Goal: Information Seeking & Learning: Learn about a topic

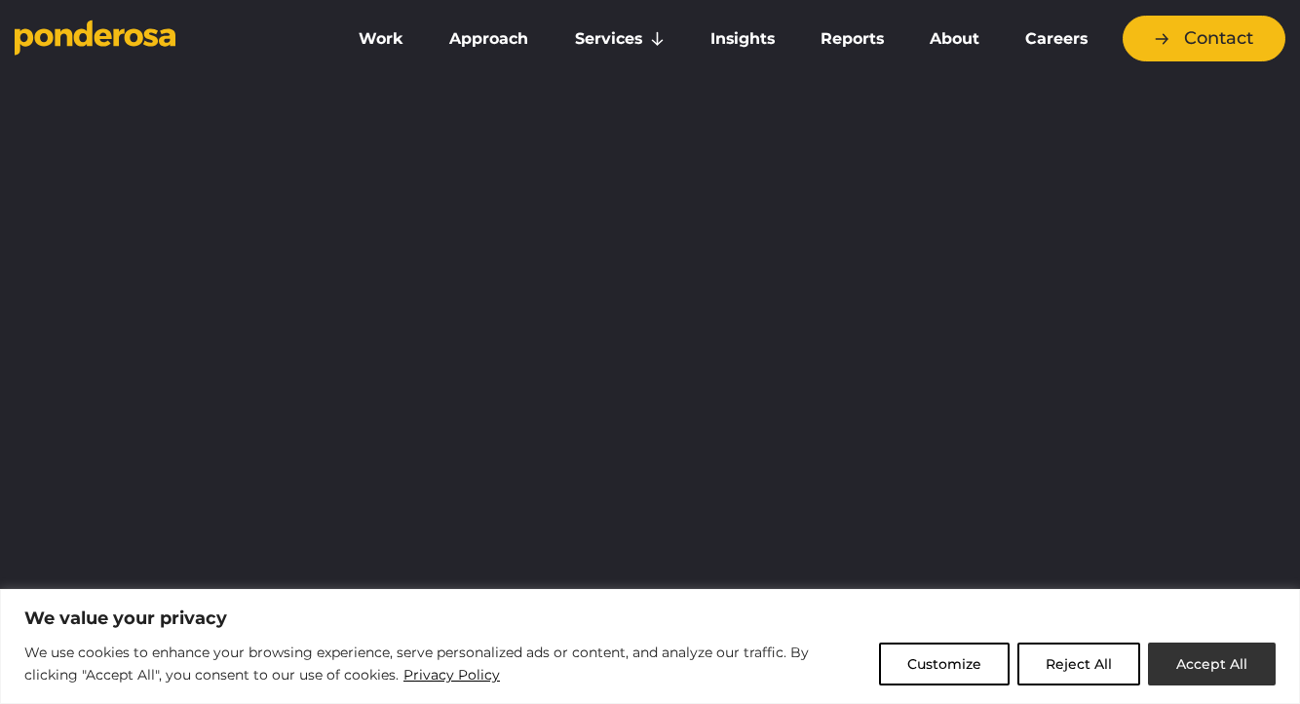
click at [1209, 663] on button "Accept All" at bounding box center [1212, 663] width 128 height 43
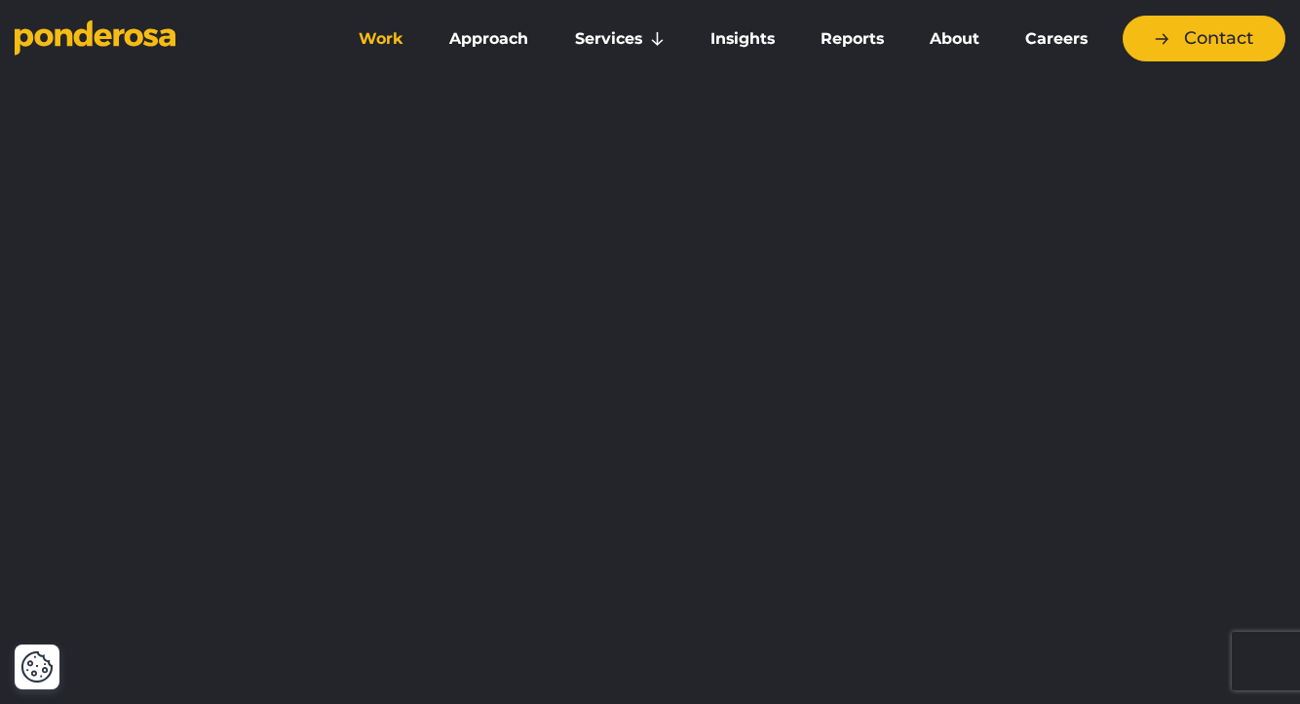
click at [393, 37] on link "Work" at bounding box center [381, 39] width 83 height 41
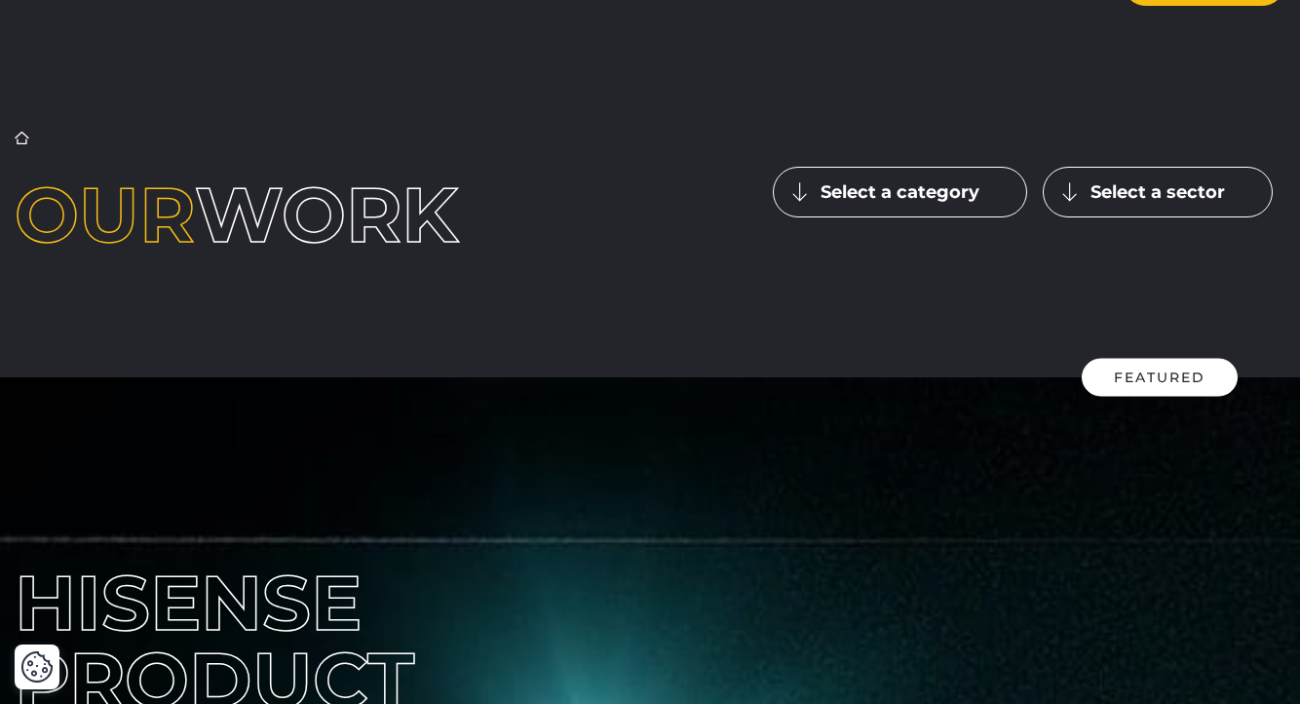
scroll to position [10, 0]
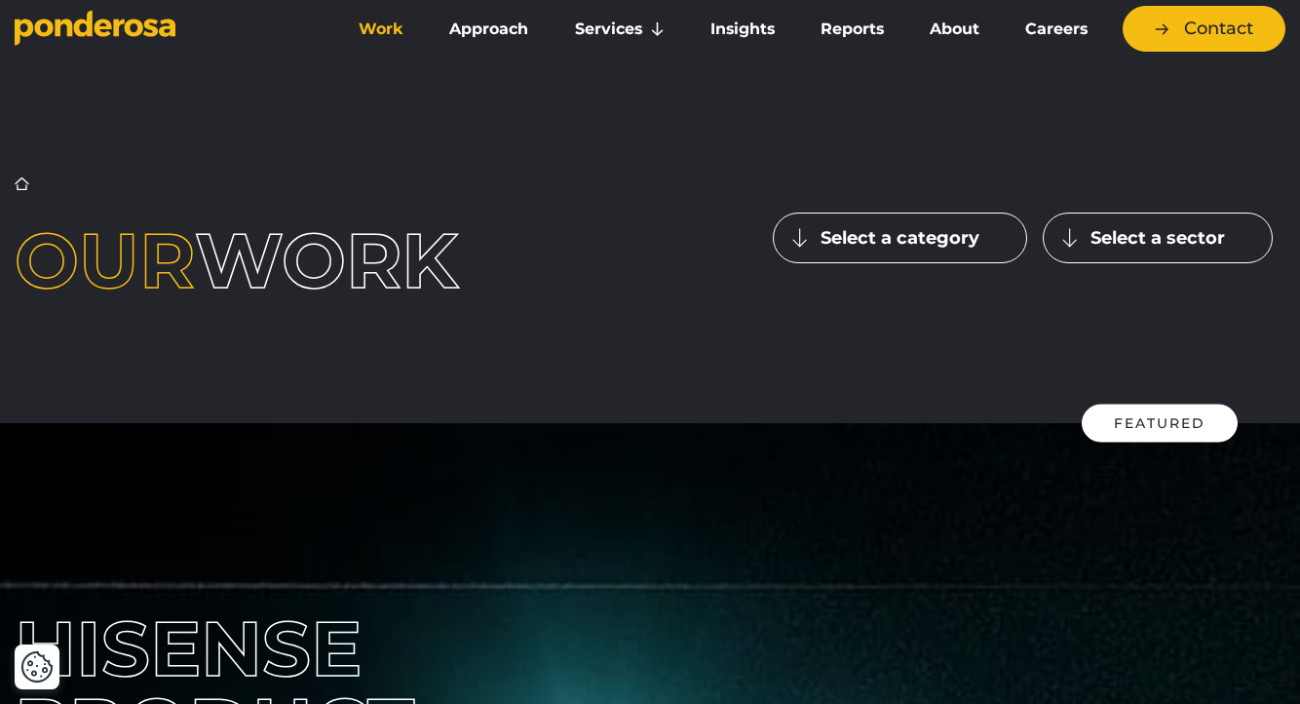
click at [324, 258] on h1 "Our work" at bounding box center [271, 260] width 513 height 76
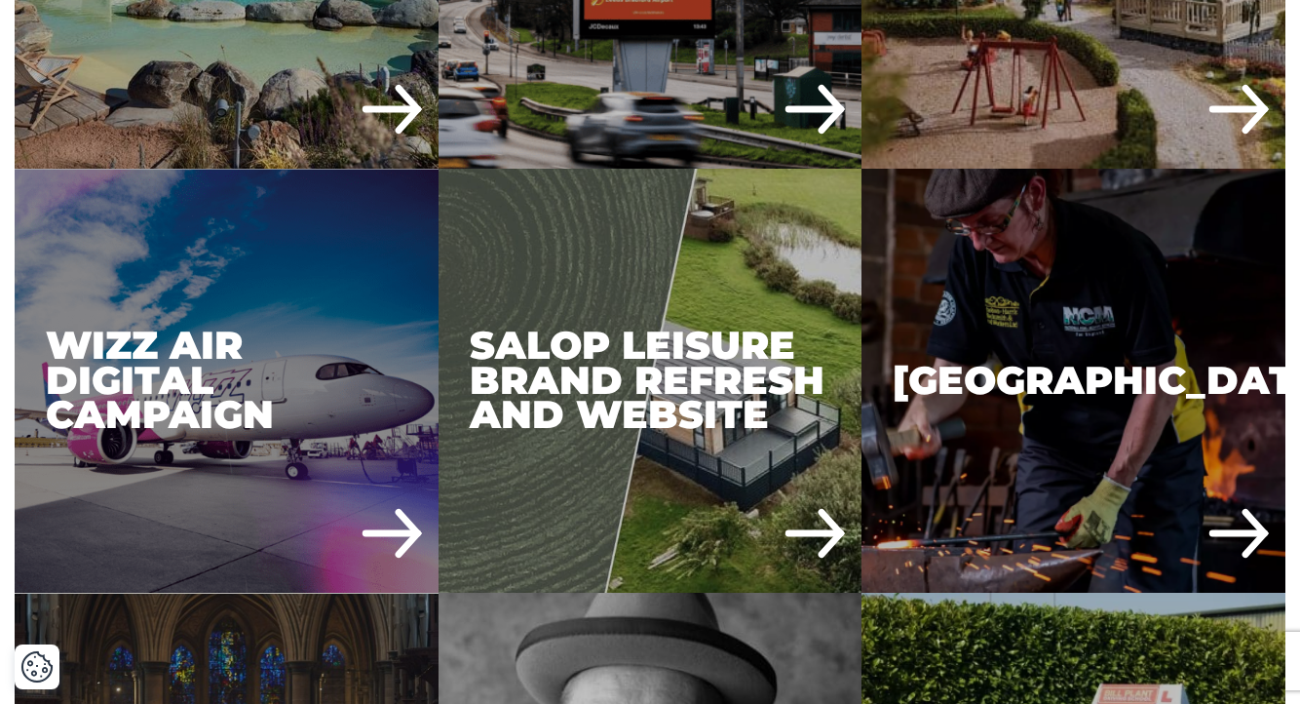
scroll to position [4326, 0]
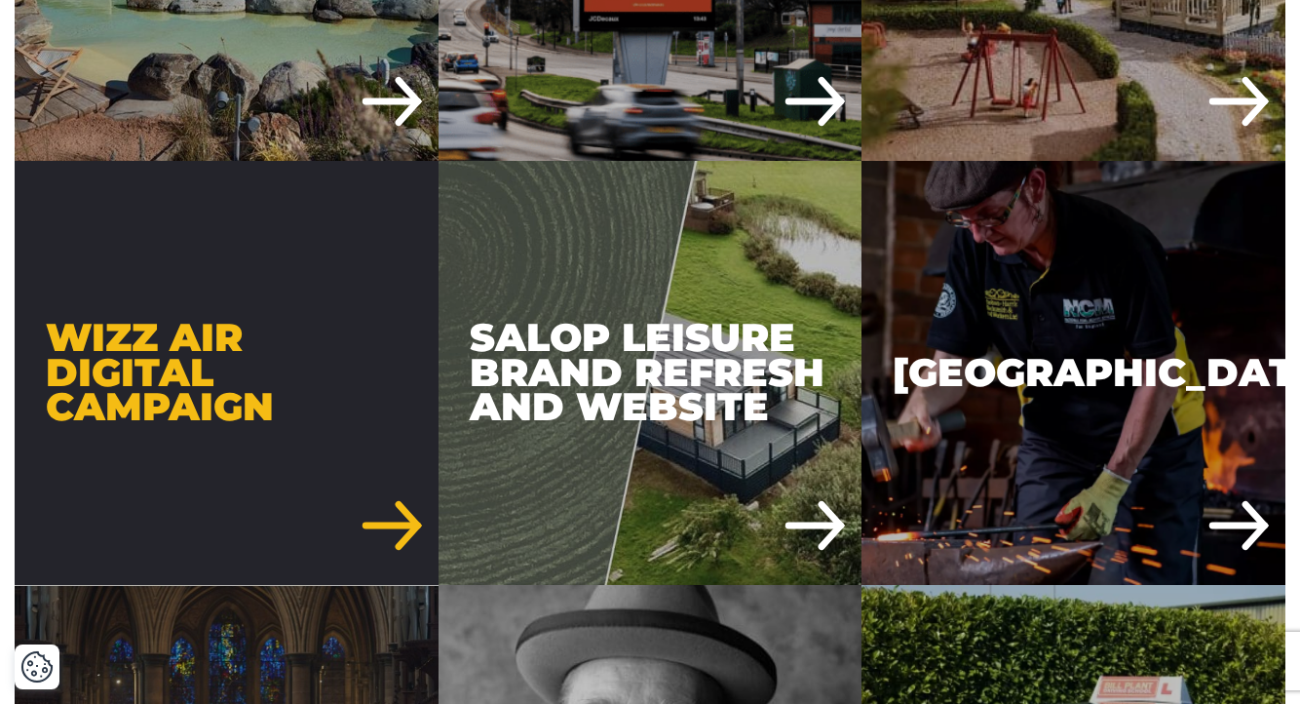
click at [335, 417] on div "Wizz Air Digital Campaign" at bounding box center [227, 373] width 424 height 424
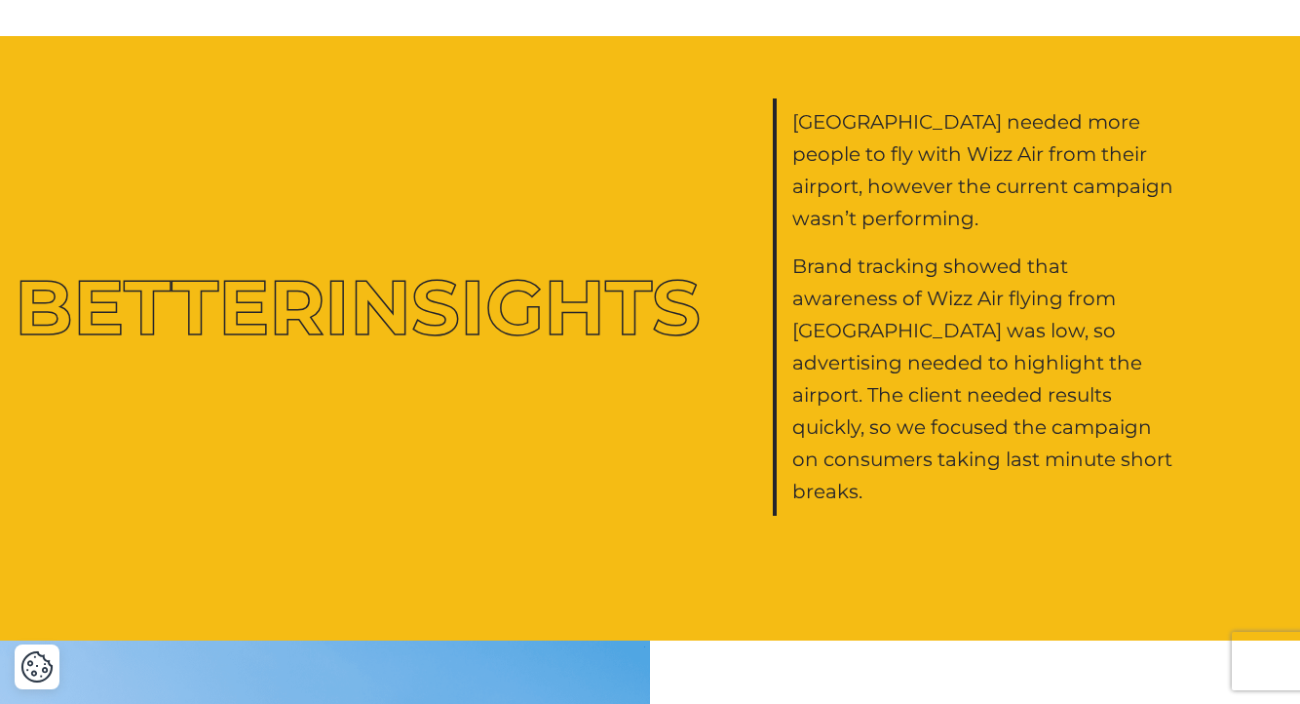
scroll to position [1678, 0]
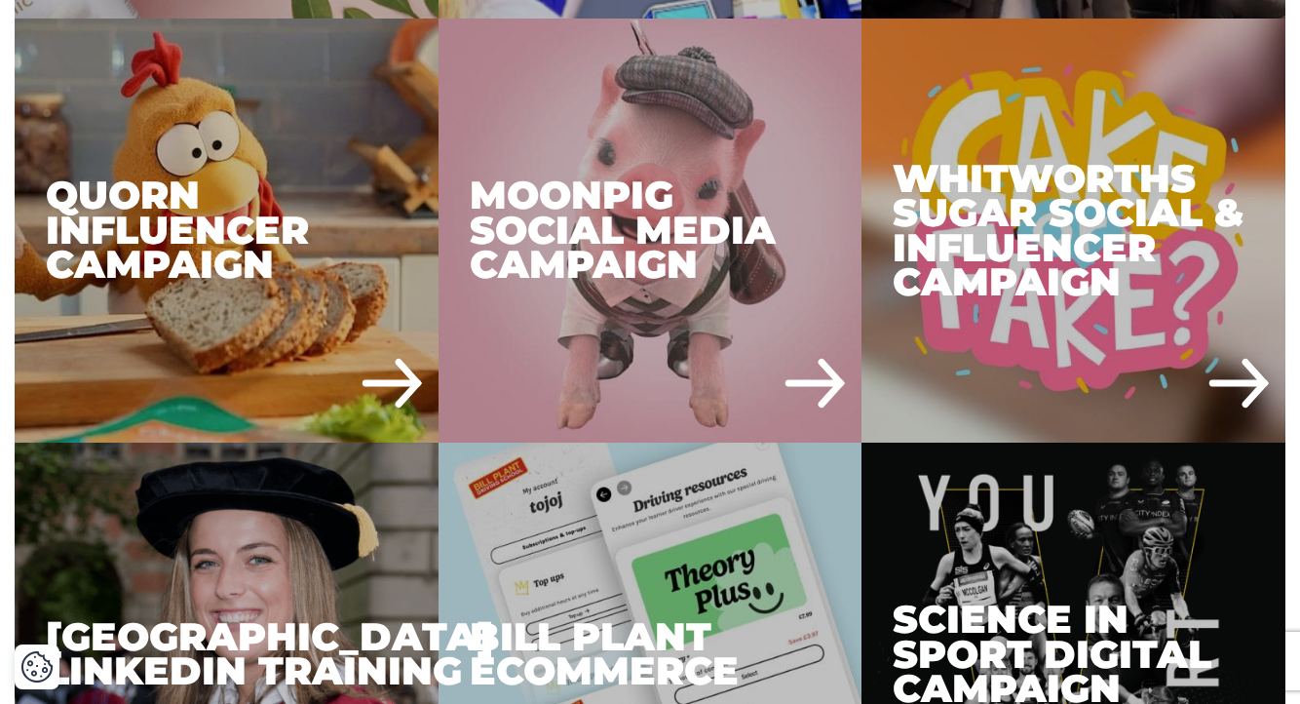
scroll to position [3192, 0]
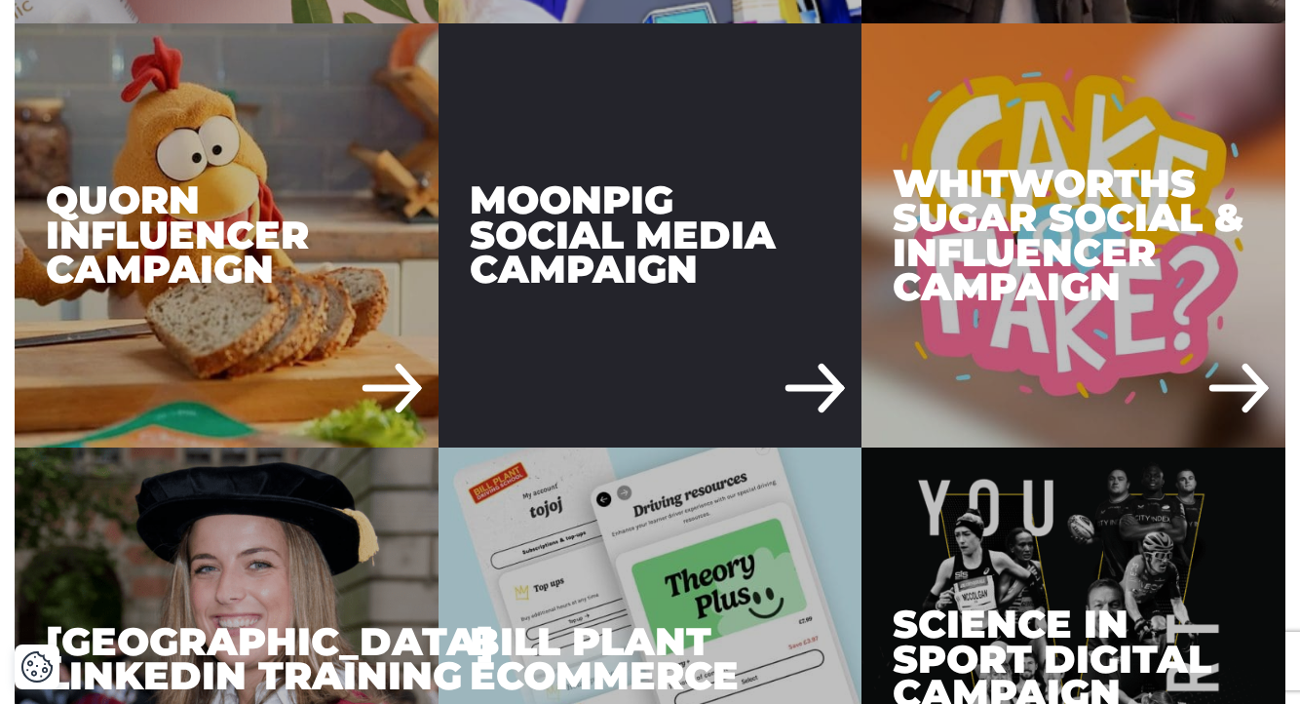
click at [631, 225] on div "Moonpig Social Media Campaign" at bounding box center [651, 235] width 424 height 424
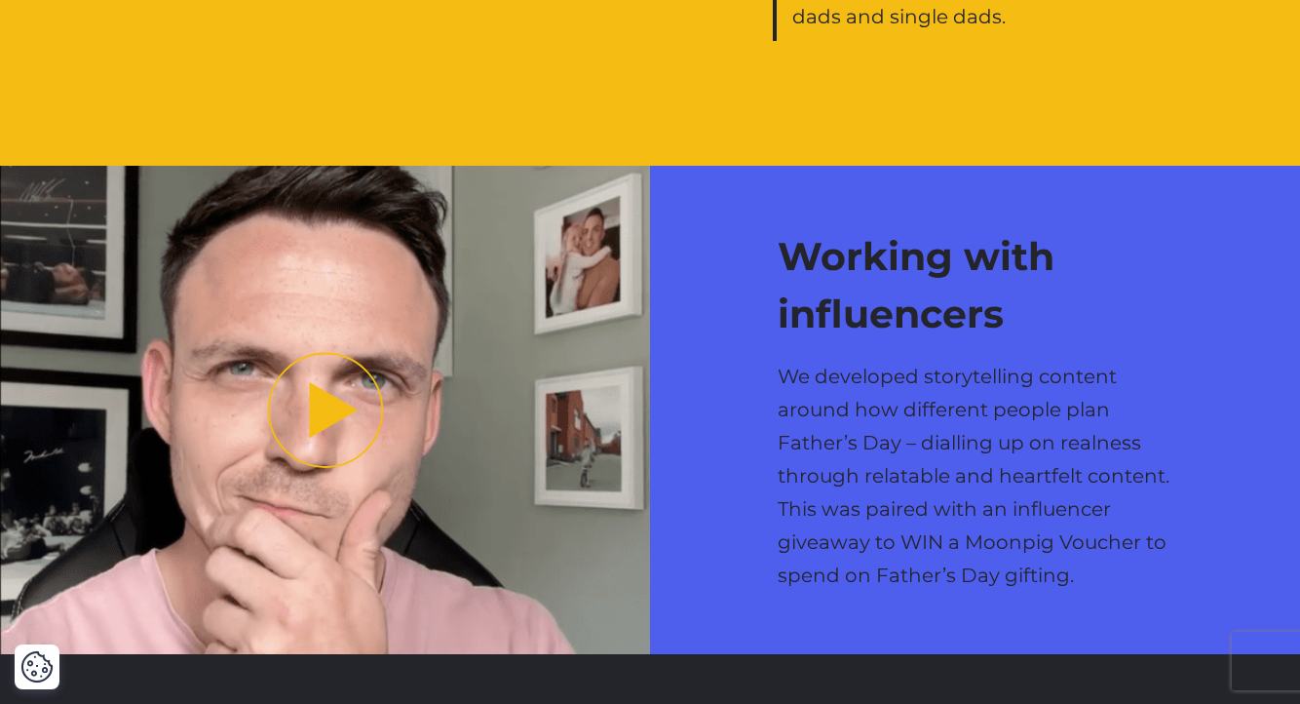
scroll to position [2298, 0]
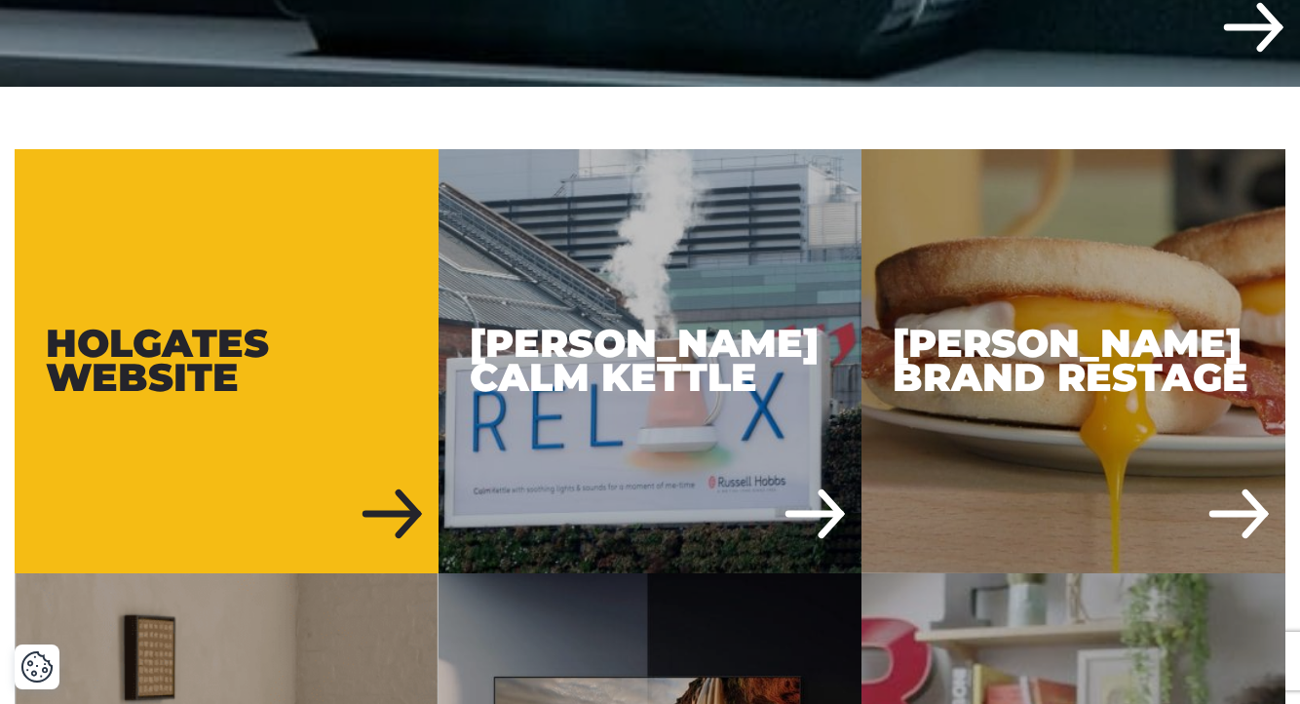
scroll to position [965, 0]
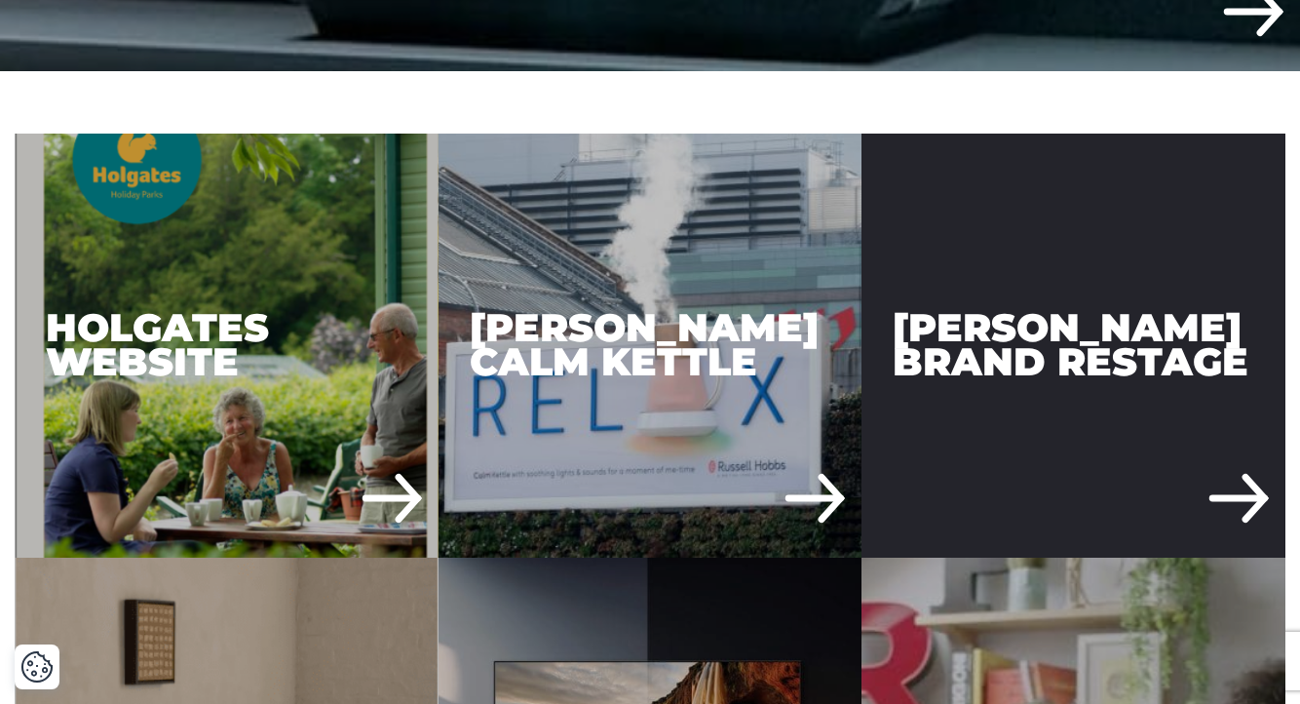
click at [1056, 299] on div "[PERSON_NAME] Brand Restage" at bounding box center [1073, 346] width 424 height 424
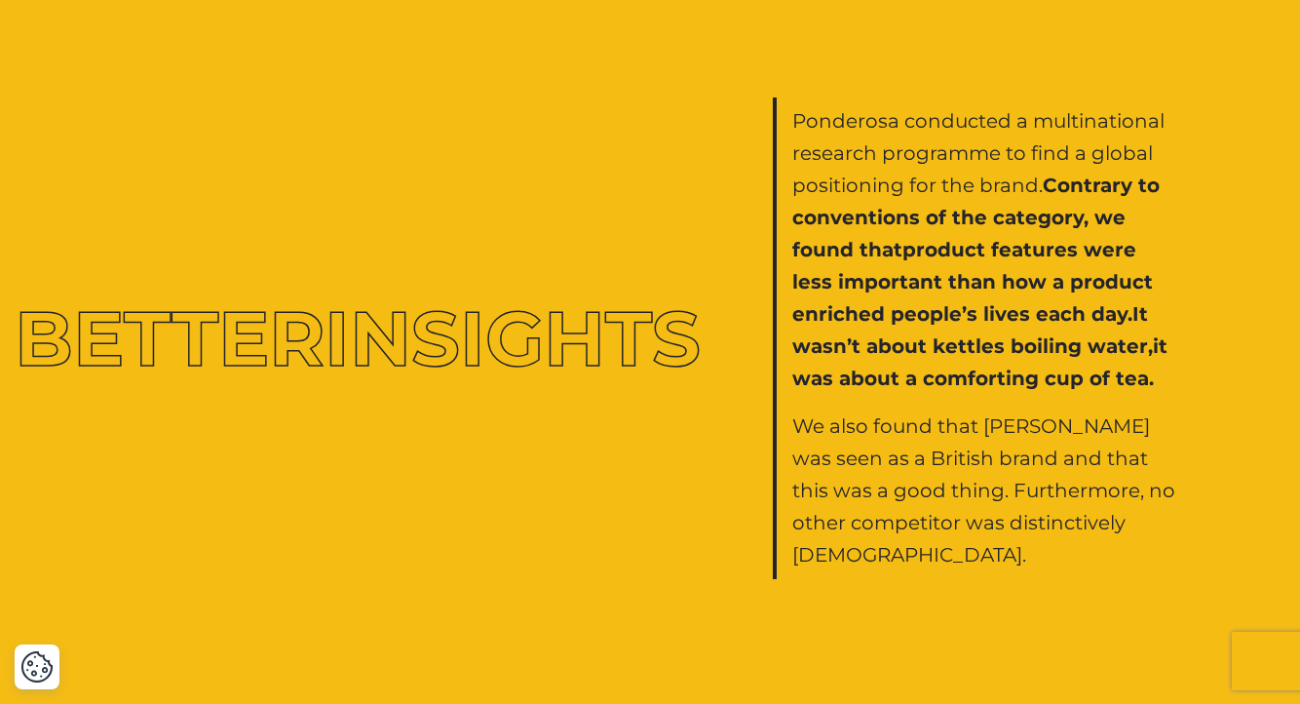
scroll to position [1881, 0]
